Goal: Information Seeking & Learning: Find specific fact

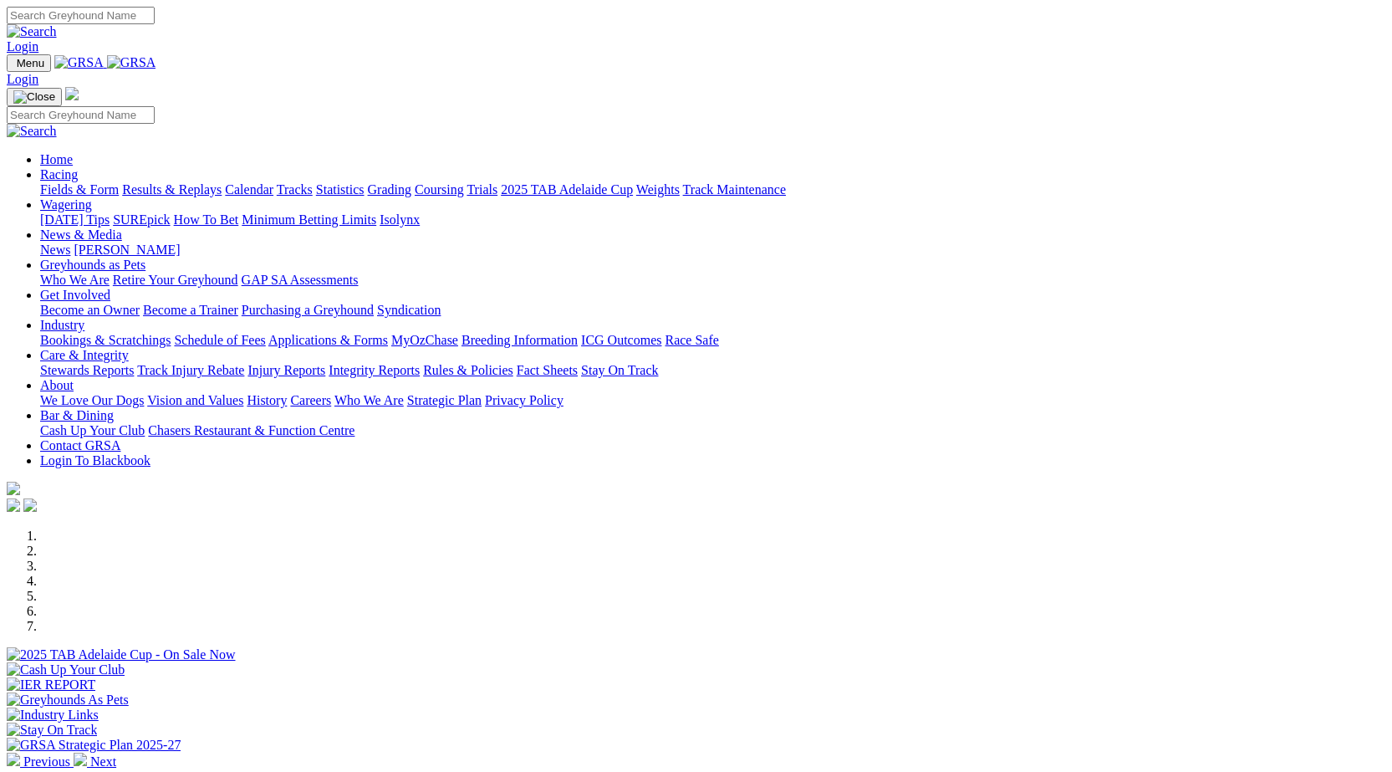
scroll to position [334, 0]
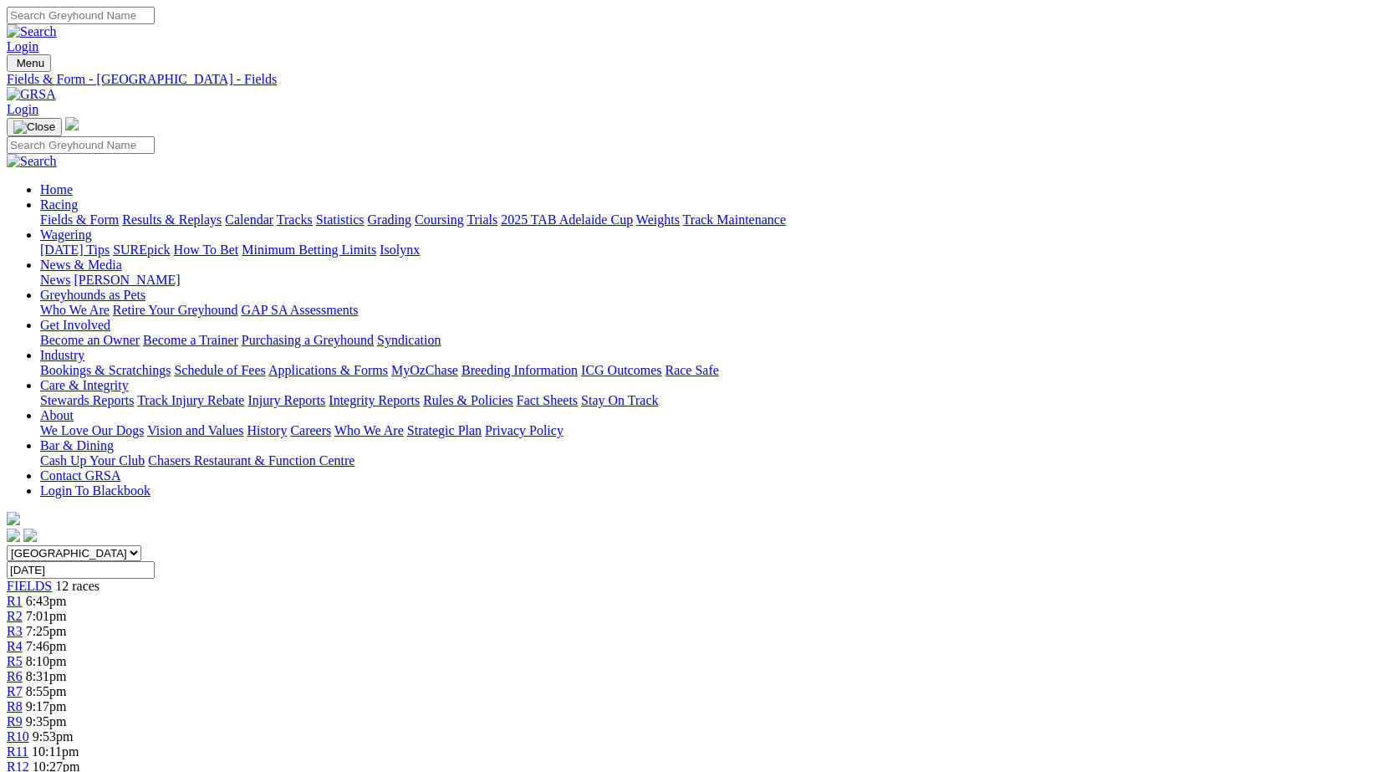
click at [222, 212] on link "Results & Replays" at bounding box center [171, 219] width 99 height 14
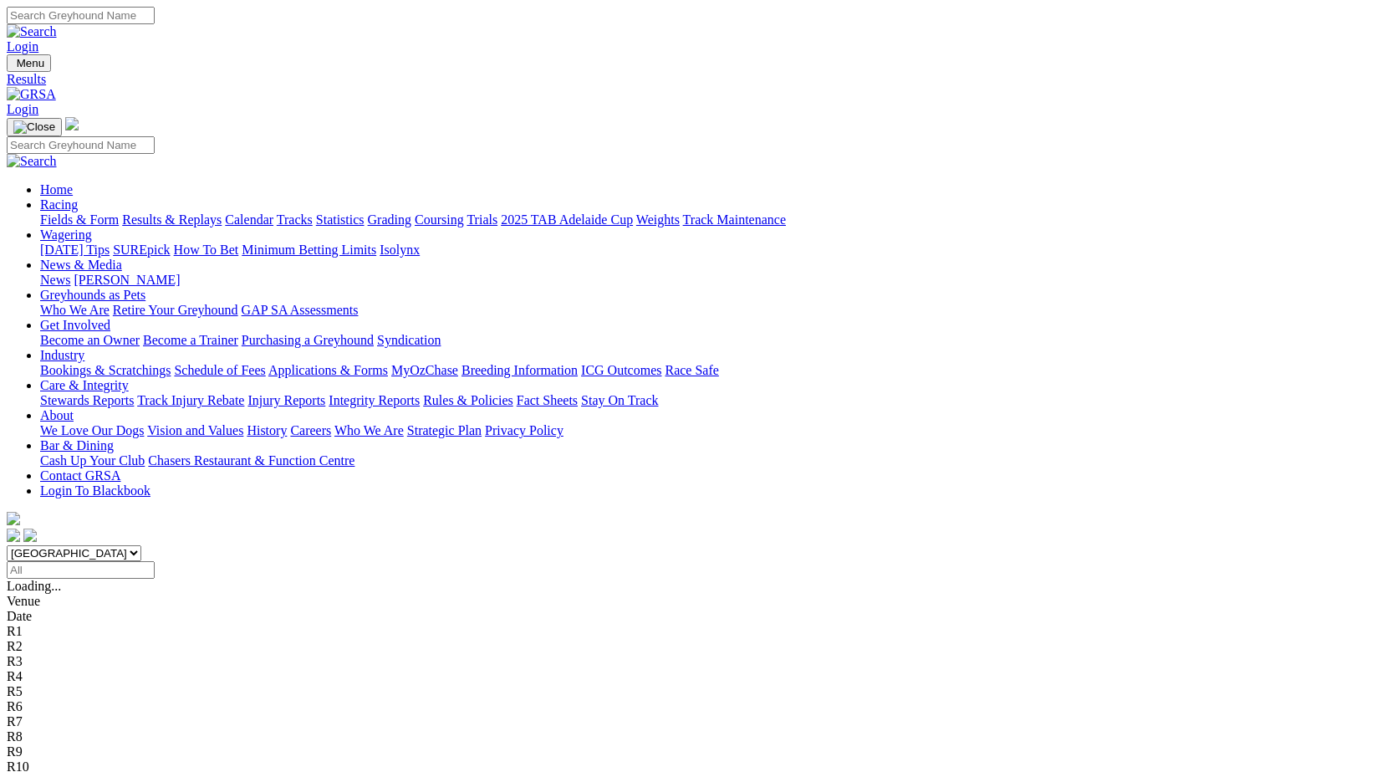
click at [141, 545] on select "South Australia New South Wales Northern Territory Queensland Tasmania Victoria…" at bounding box center [74, 553] width 135 height 16
select select "QLD"
click at [141, 545] on select "South Australia New South Wales Northern Territory Queensland Tasmania Victoria…" at bounding box center [74, 553] width 135 height 16
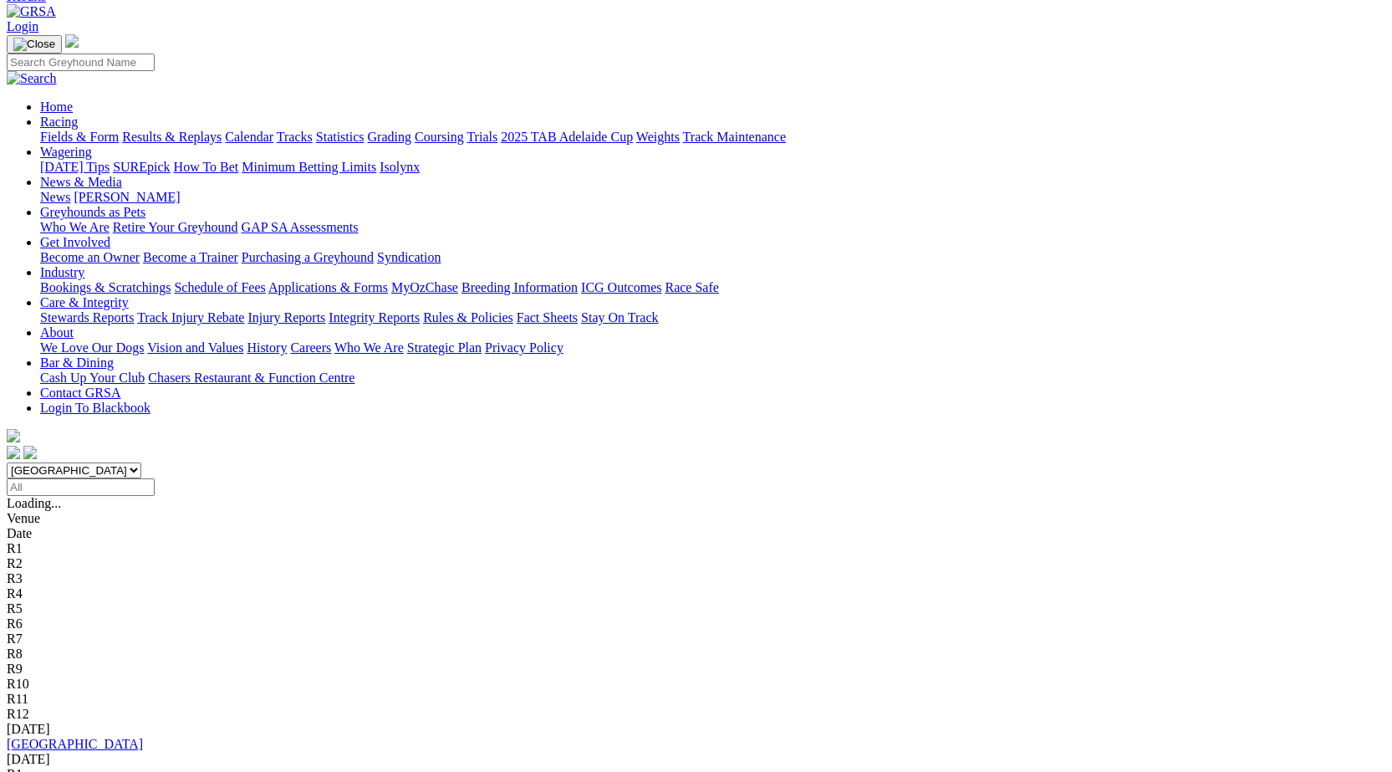
scroll to position [84, 0]
